Goal: Use online tool/utility: Use online tool/utility

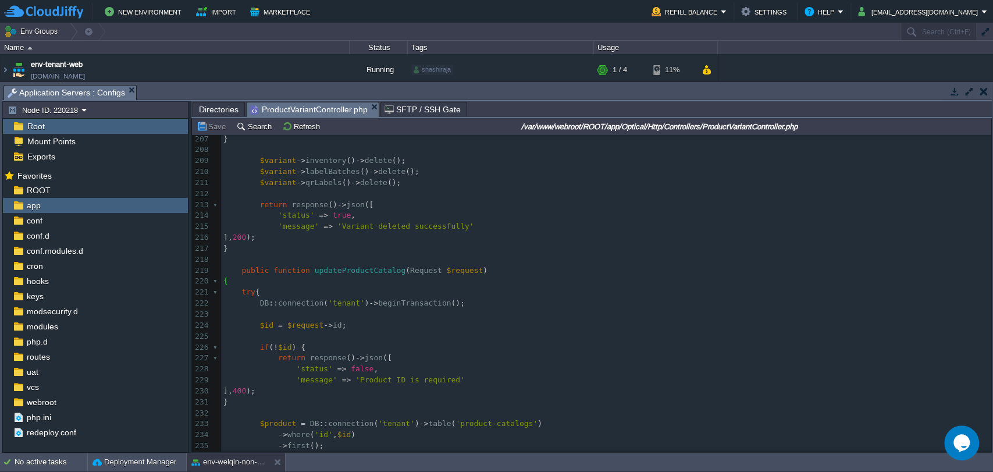
scroll to position [2261, 0]
click at [346, 271] on span "updateProductCatalog" at bounding box center [360, 271] width 91 height 9
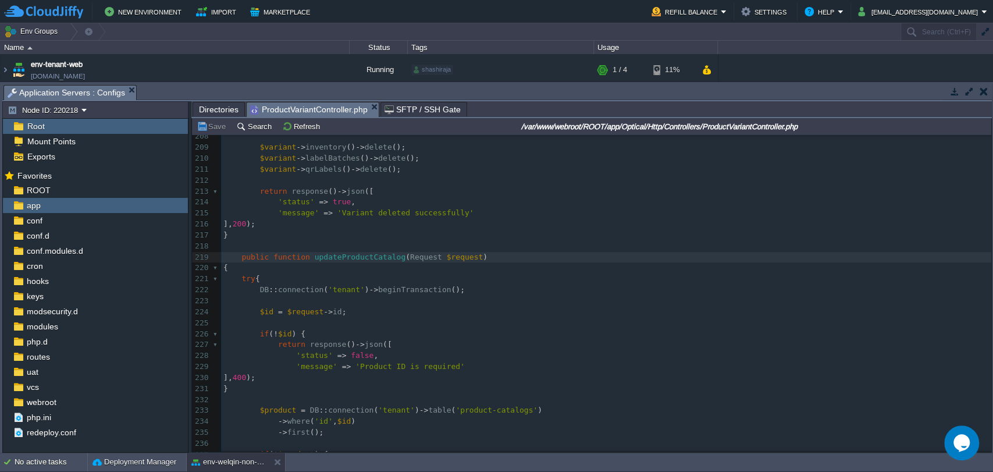
click at [237, 257] on div "xxxxxxxxxx } 197 ​ 198 public function deleteVariant ( $id ) 199 { 200 $variant…" at bounding box center [606, 273] width 770 height 526
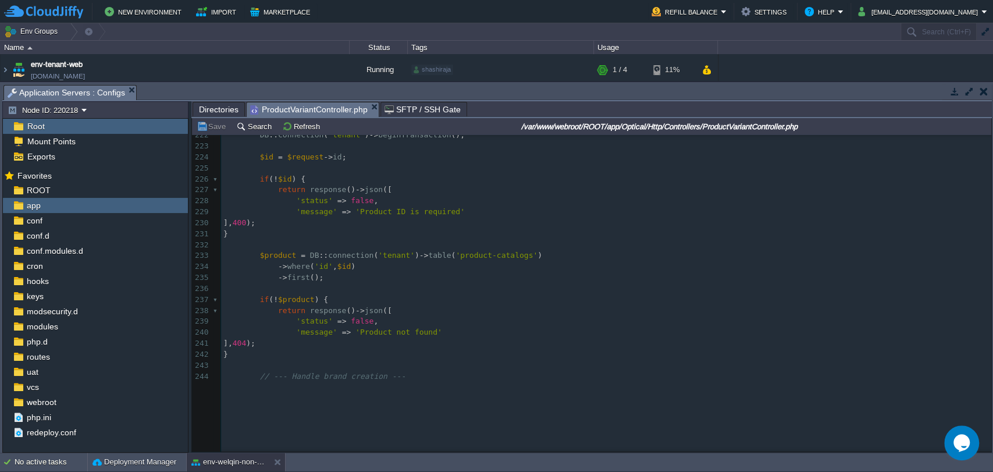
scroll to position [2478, 0]
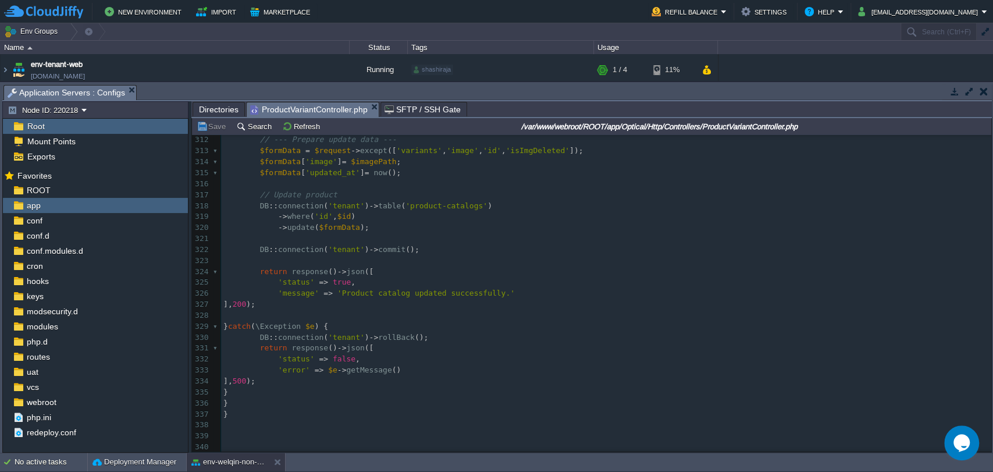
type textarea "-"
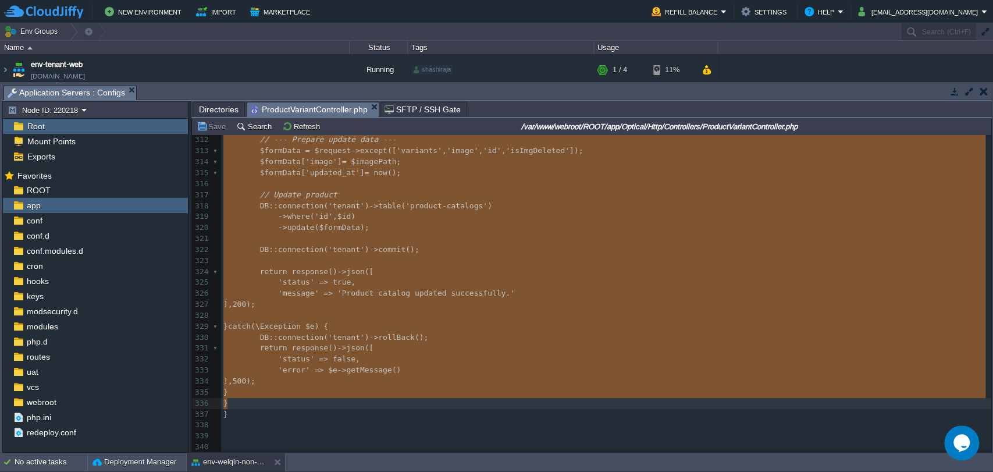
click at [261, 387] on pre "}" at bounding box center [606, 392] width 770 height 11
click at [258, 387] on pre "}" at bounding box center [606, 392] width 770 height 11
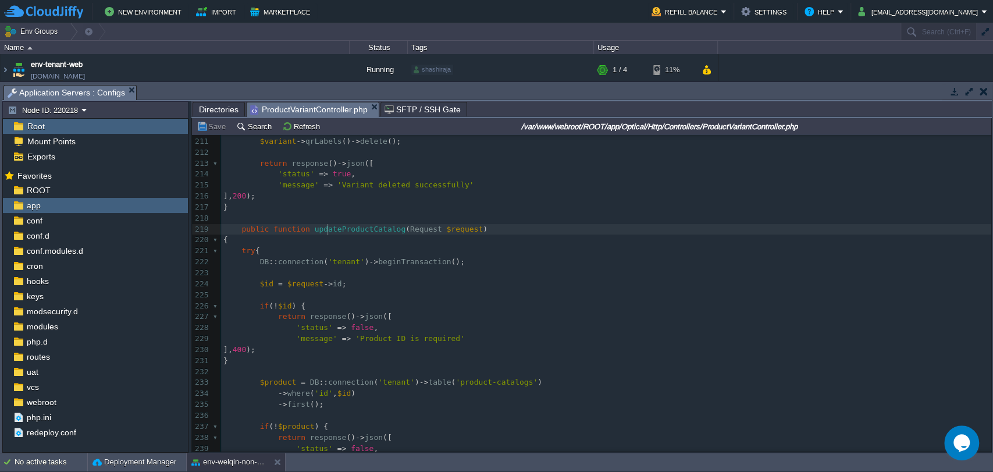
click at [327, 229] on div "xxxxxxxxxx } 200 $variant = ProductVariant :: find ( $id ); 201 ​ 202 if ( ! $v…" at bounding box center [606, 388] width 770 height 745
type textarea "updateProductCatalog"
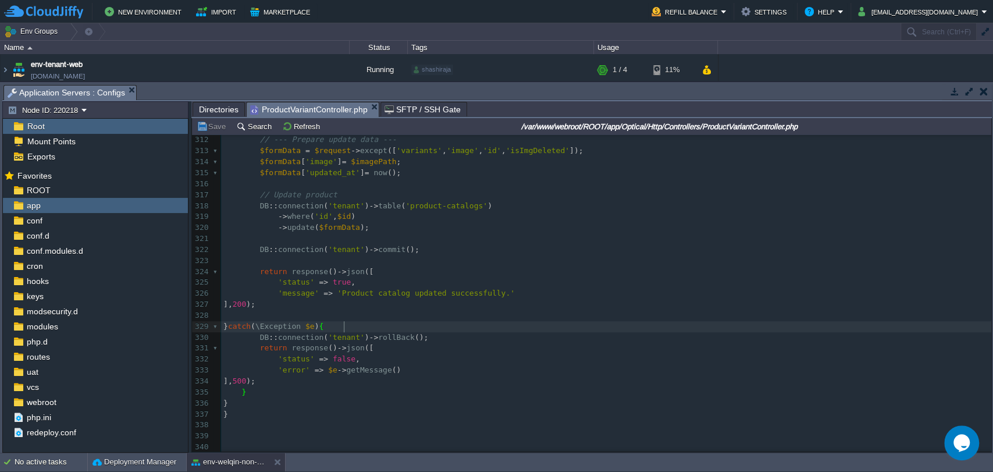
click at [441, 332] on pre "DB :: connection ( 'tenant' ) -> rollBack ();" at bounding box center [606, 337] width 770 height 11
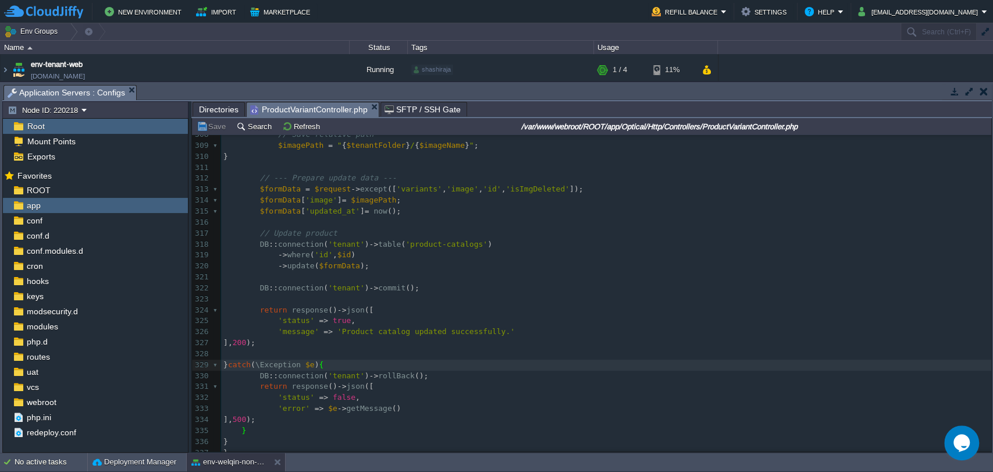
type textarea "DB::connection('tenant')->rollBack(); return response()->json([ 'status' => fal…"
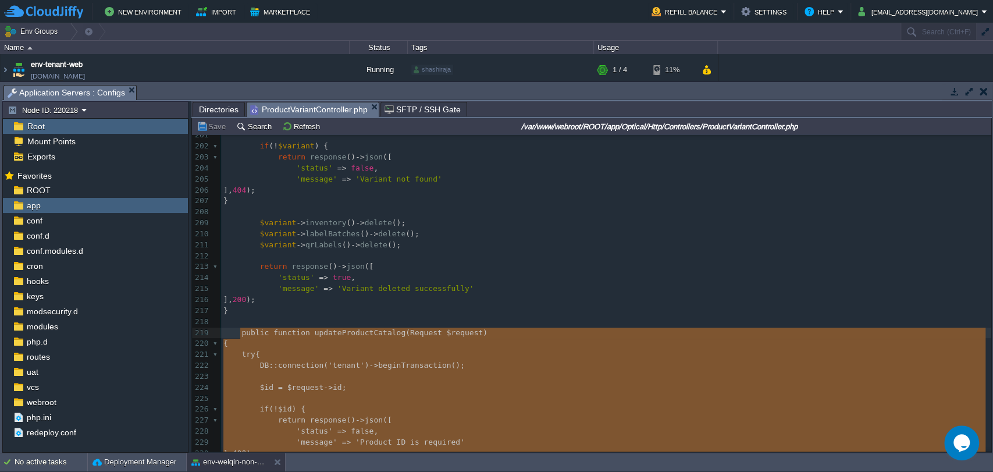
type textarea "public function updateProductCatalog(Request $request) { try { DB::connection('…"
click at [543, 259] on pre "​" at bounding box center [606, 256] width 770 height 11
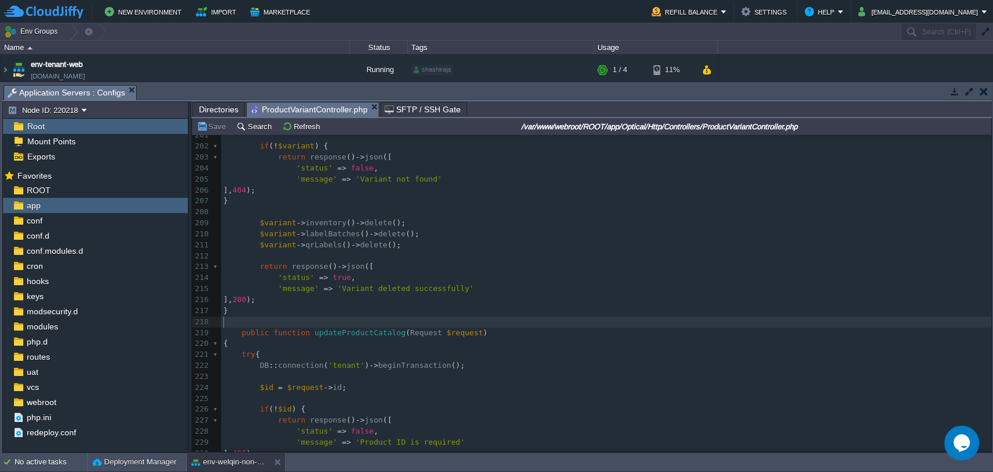
click at [540, 322] on pre "​" at bounding box center [606, 321] width 770 height 11
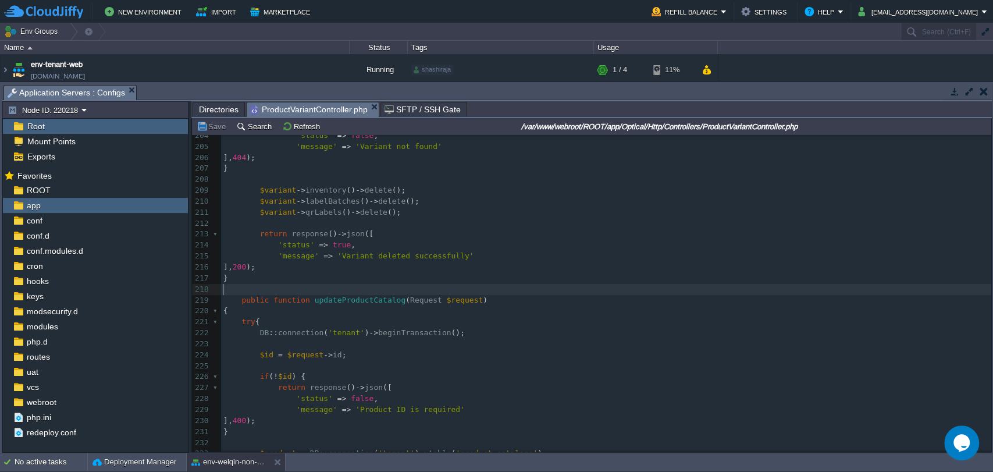
scroll to position [2233, 0]
click at [241, 299] on div "xxxxxxxxxx } 179 'sell_price' => $request -> input ( 'offer' , $variant -> sell…" at bounding box center [606, 189] width 770 height 668
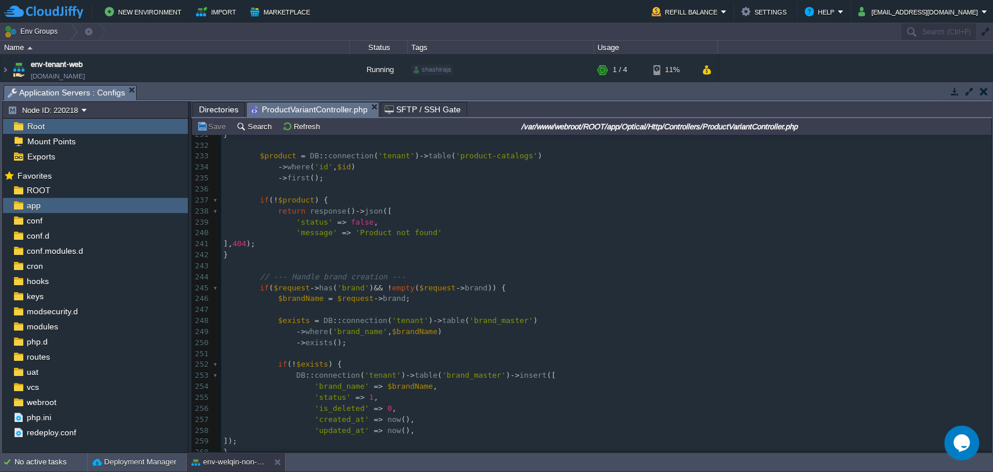
scroll to position [2708, 0]
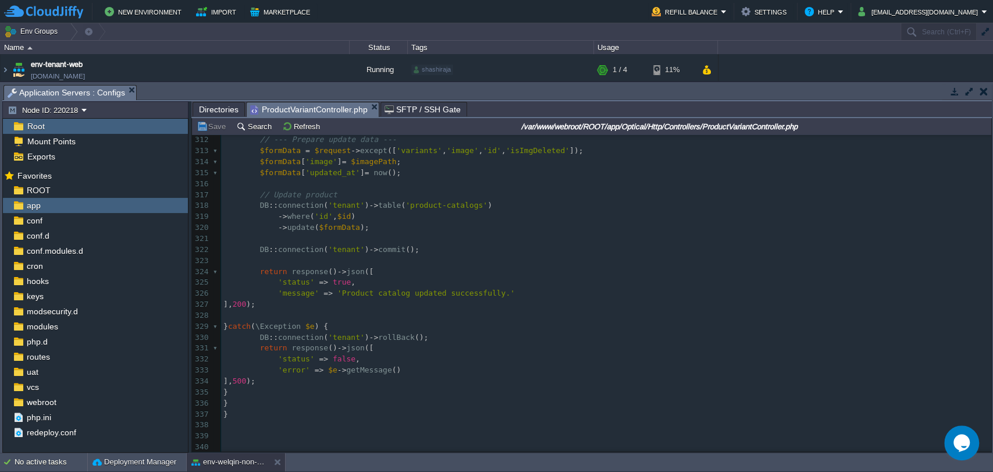
type textarea "-"
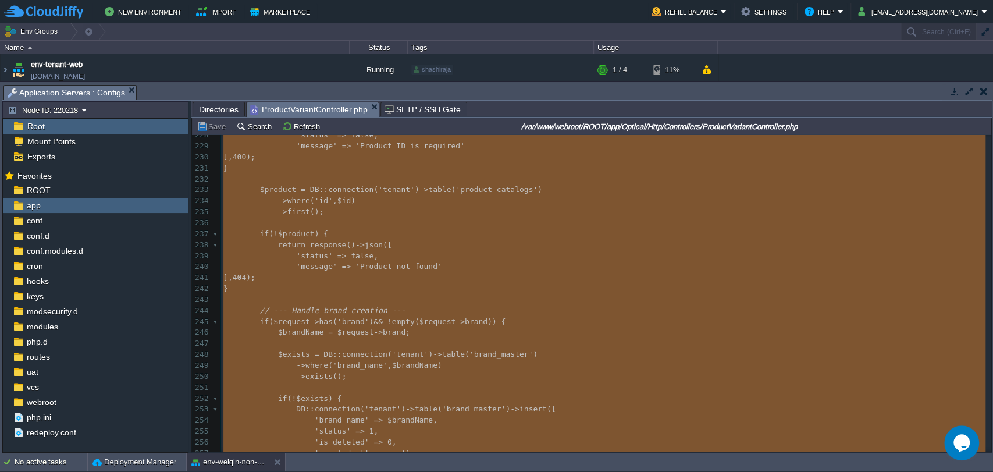
click at [449, 293] on pre "}" at bounding box center [606, 288] width 770 height 11
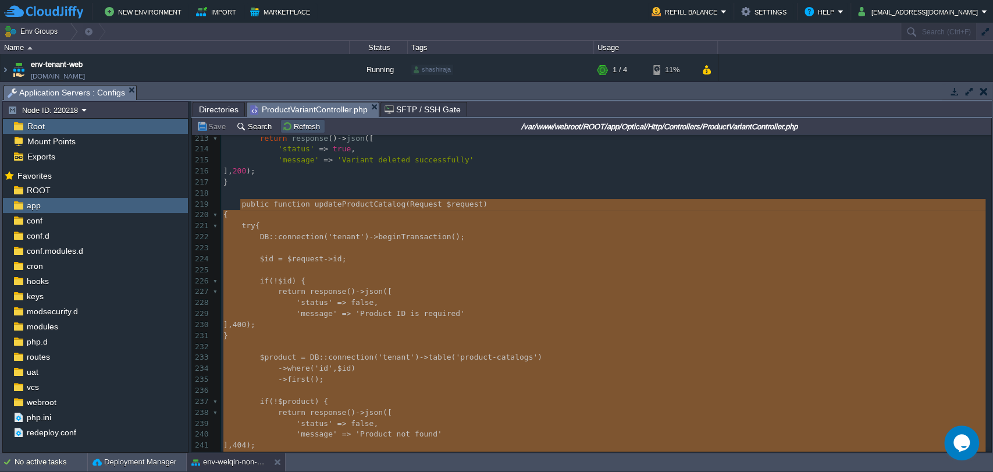
click at [298, 130] on button "Refresh" at bounding box center [302, 126] width 41 height 10
